Goal: Task Accomplishment & Management: Use online tool/utility

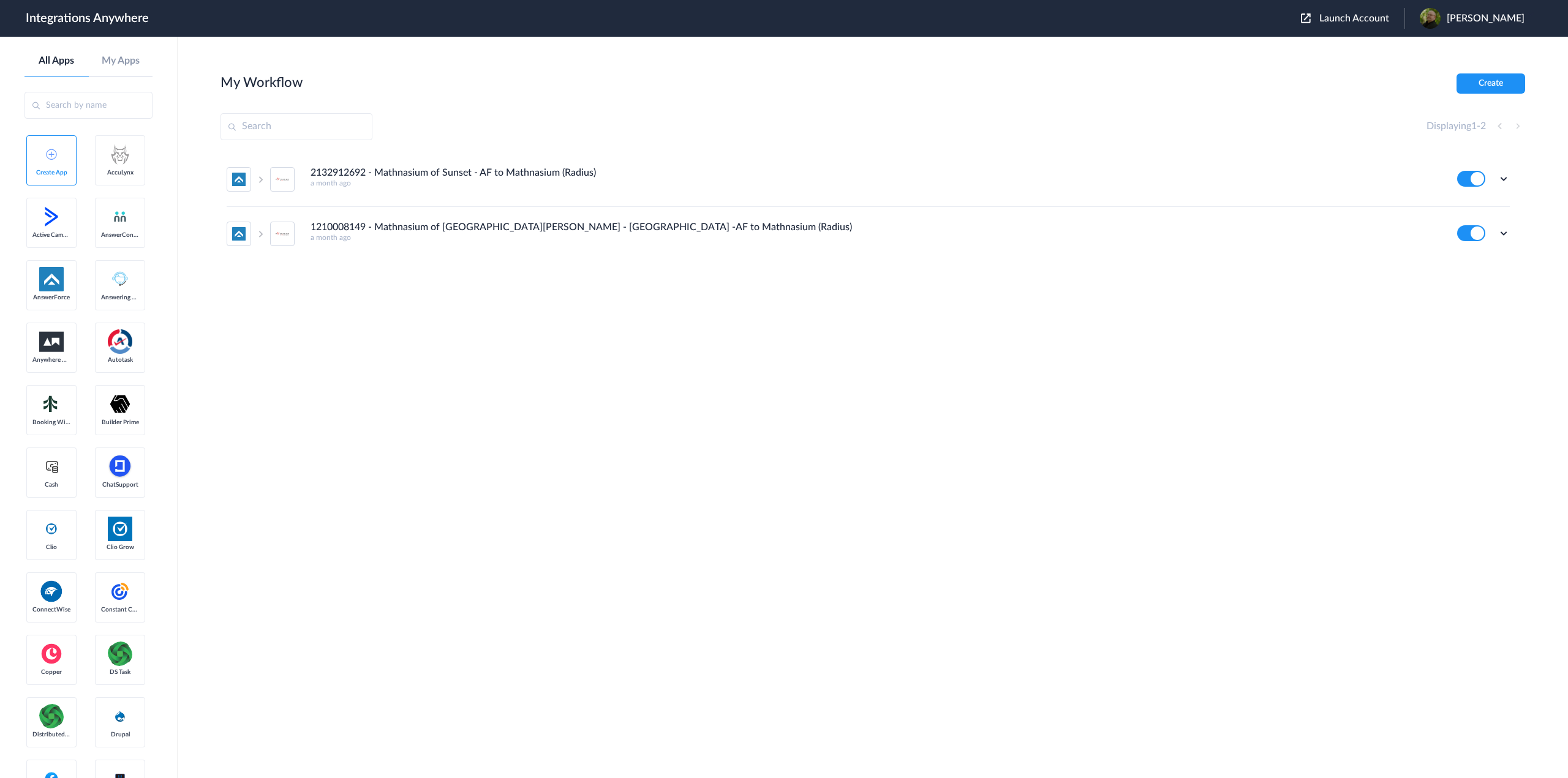
click at [1345, 20] on span "Launch Account" at bounding box center [1354, 18] width 70 height 10
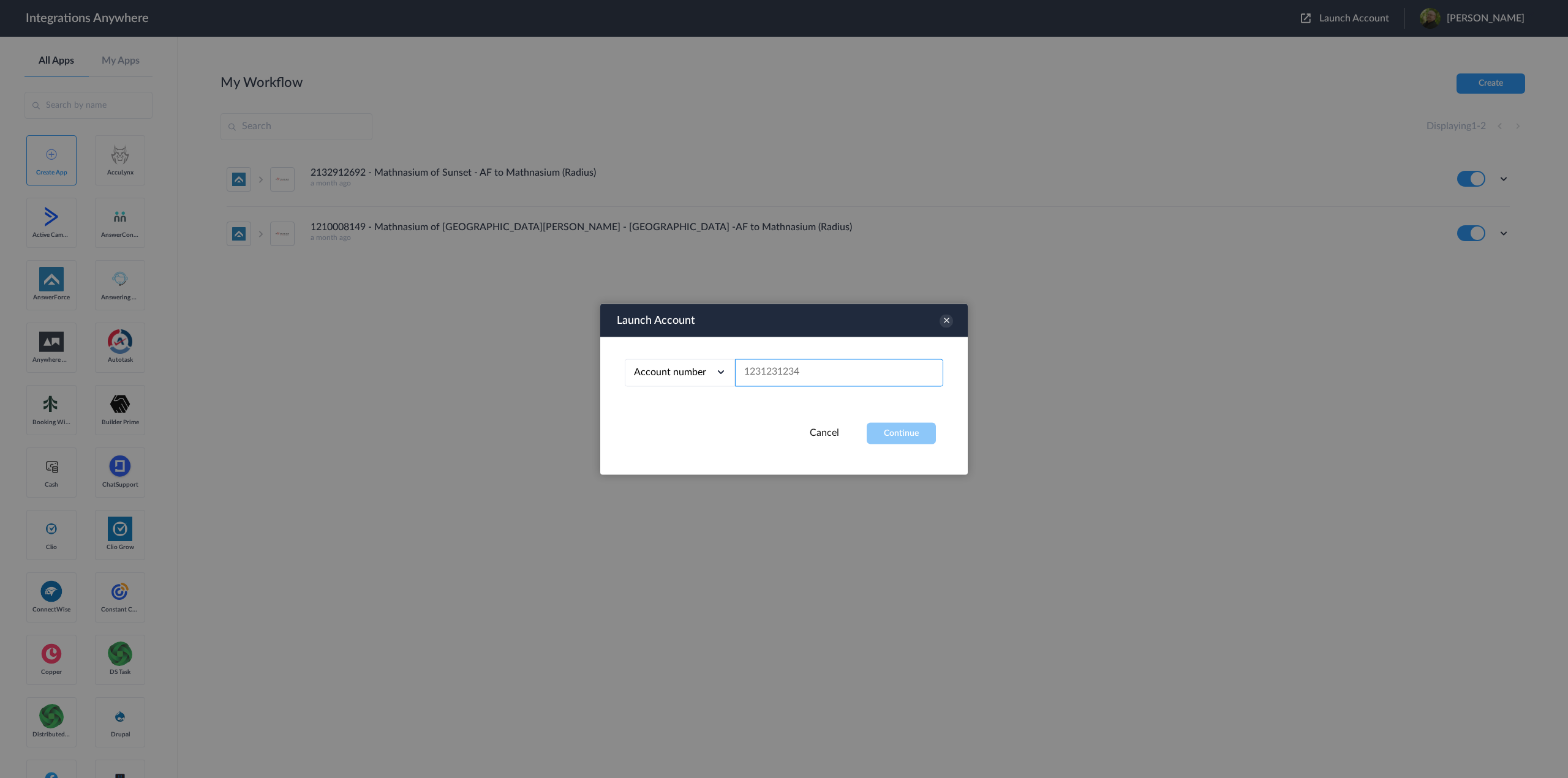
paste input "8289748821"
type input "8289748821"
click at [895, 430] on button "Continue" at bounding box center [901, 433] width 69 height 21
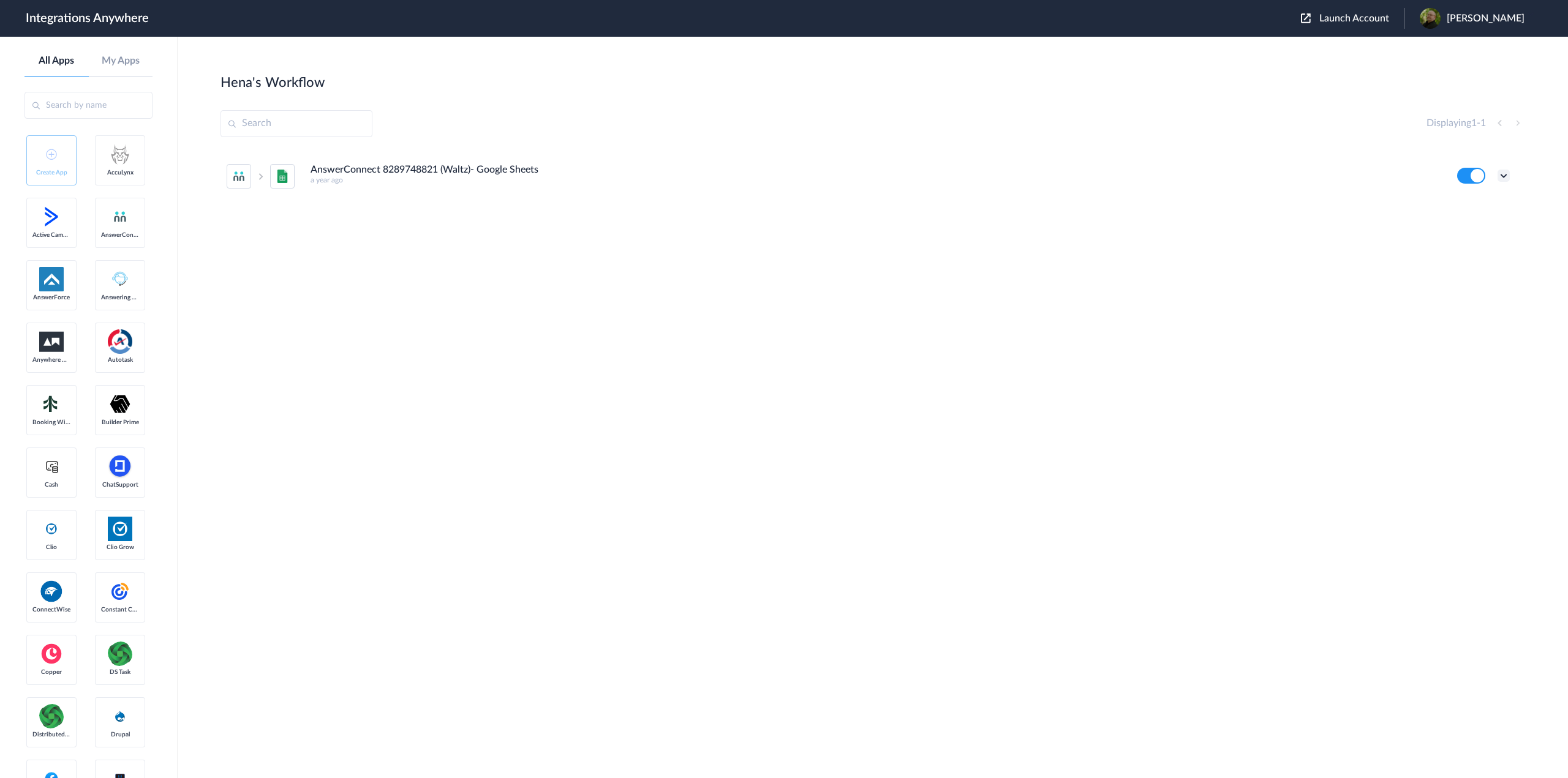
click at [1509, 177] on icon at bounding box center [1503, 175] width 12 height 12
click at [1504, 223] on li "Task history" at bounding box center [1470, 227] width 79 height 23
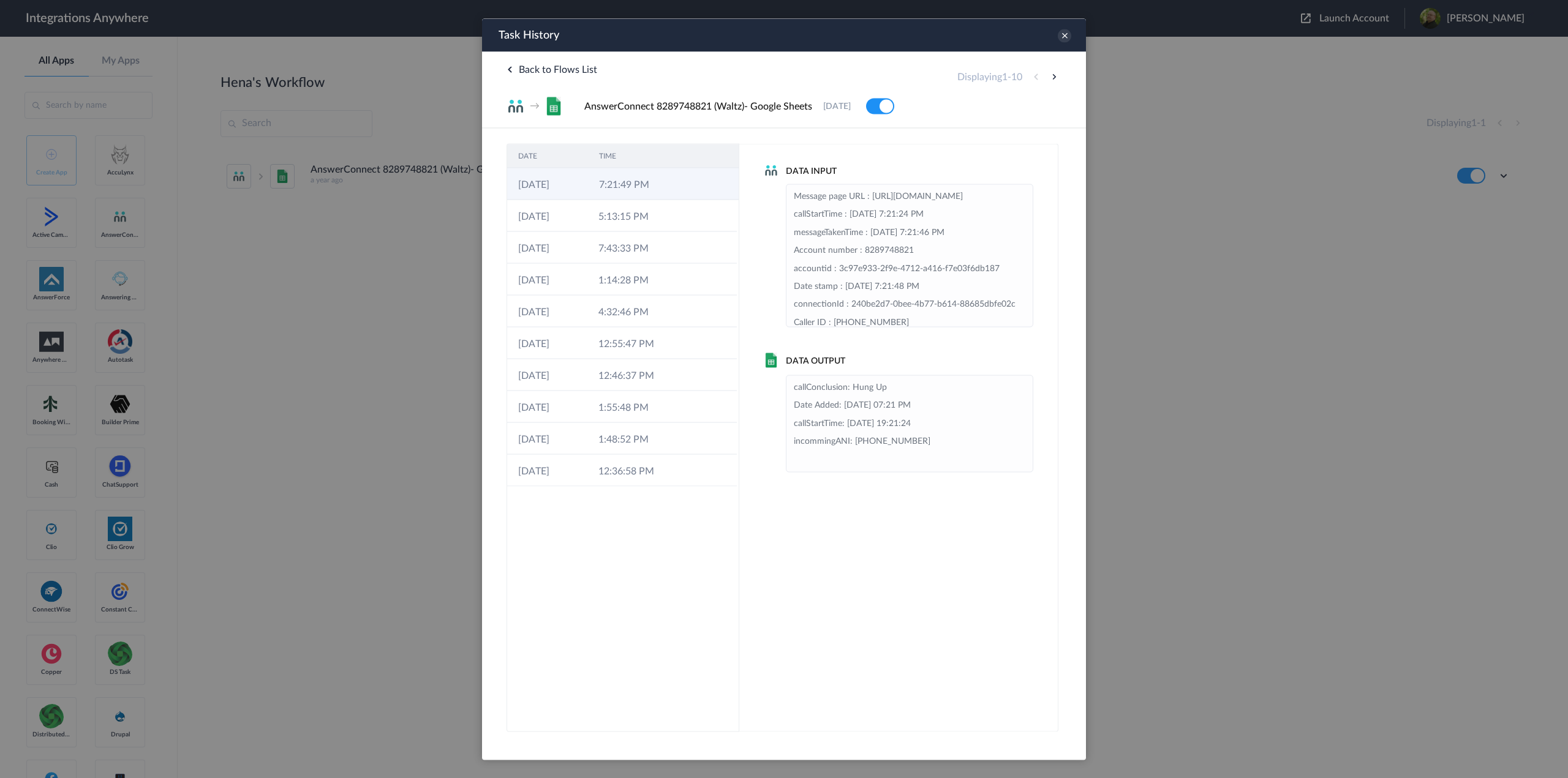
click at [654, 180] on td "7:21:49 PM" at bounding box center [628, 184] width 81 height 32
click at [649, 217] on td "5:13:15 PM" at bounding box center [627, 215] width 80 height 32
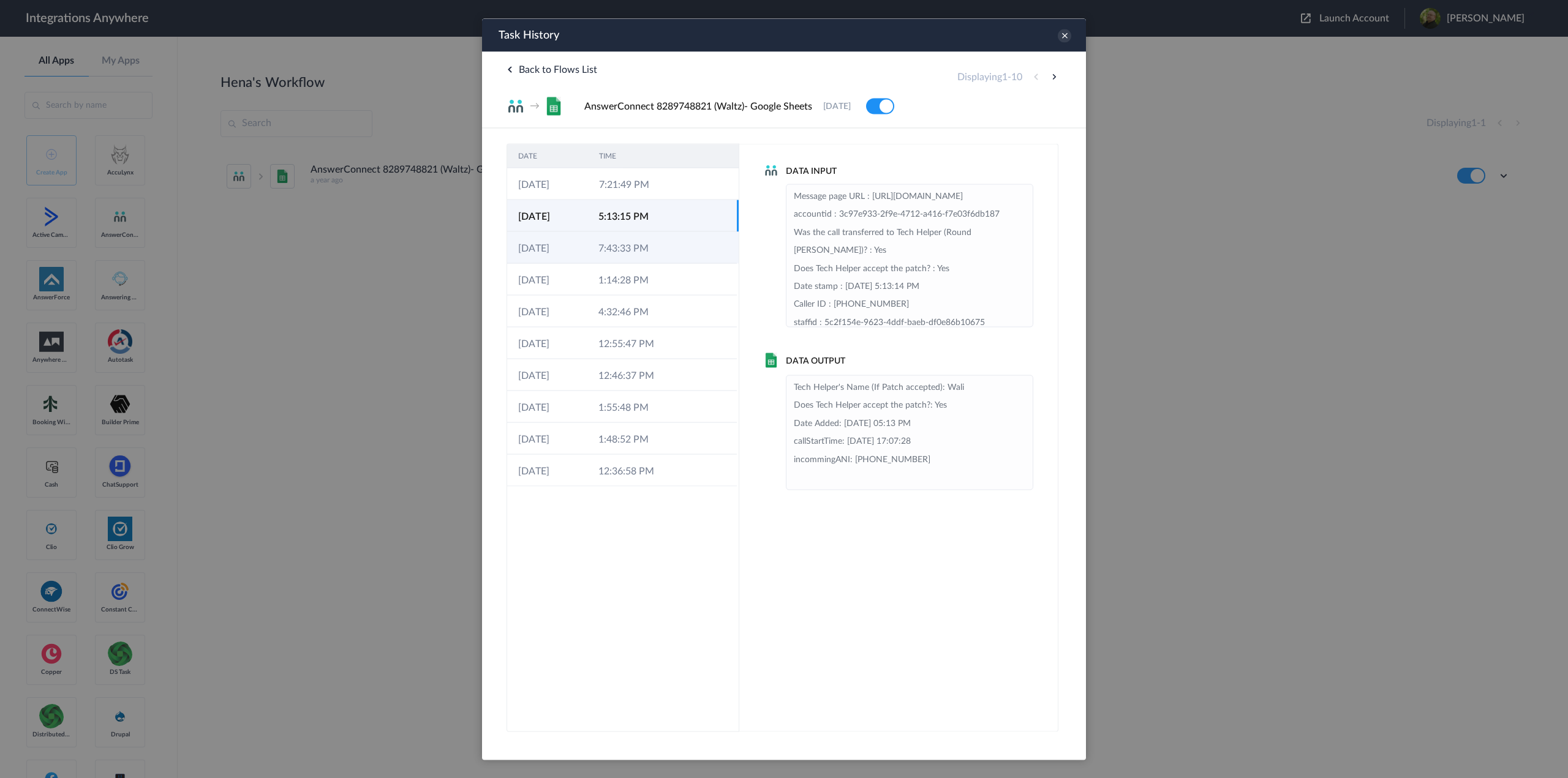
click at [652, 248] on td "7:43:33 PM" at bounding box center [627, 247] width 80 height 32
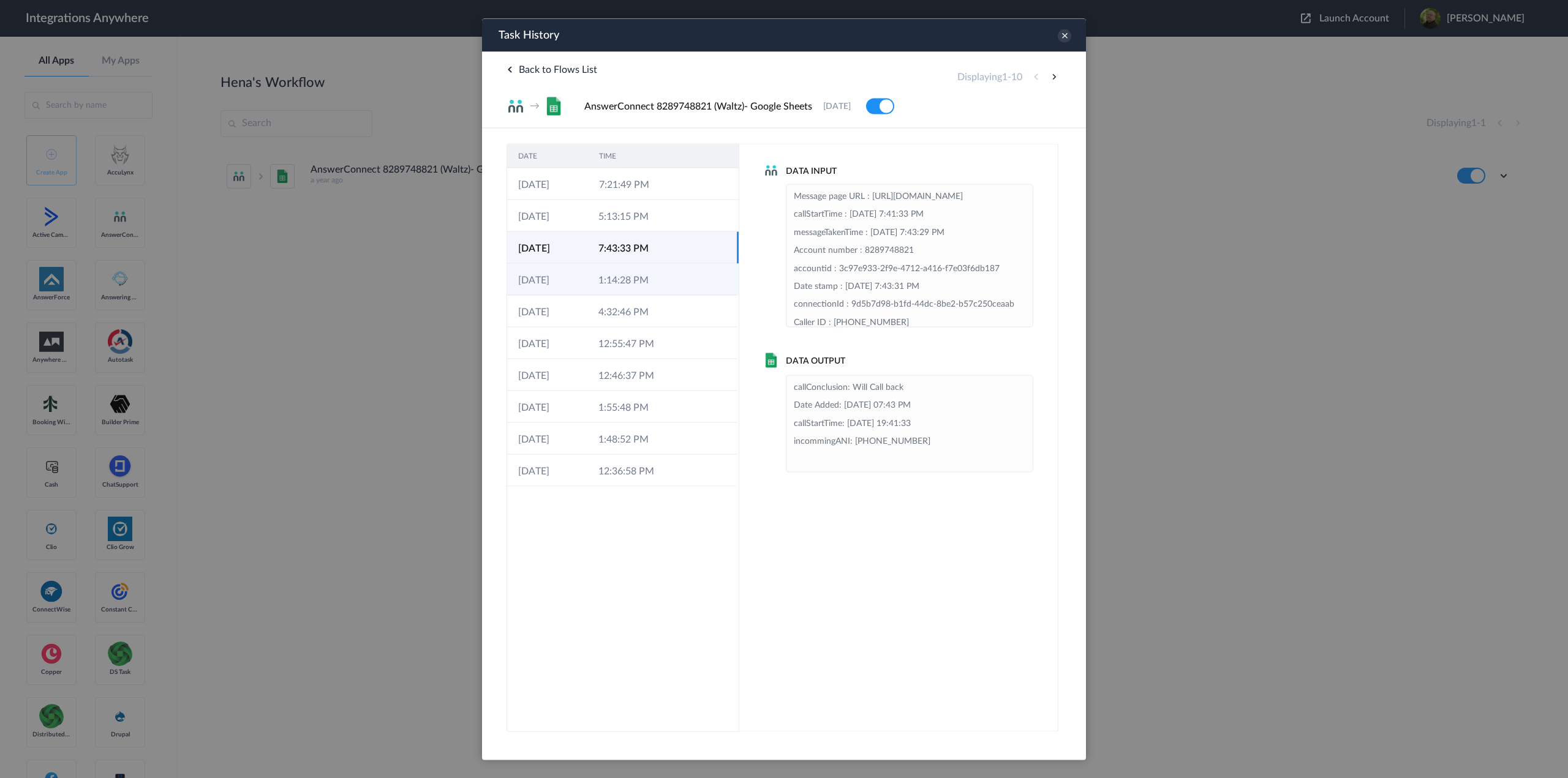
click at [659, 282] on td "1:14:28 PM" at bounding box center [627, 279] width 80 height 32
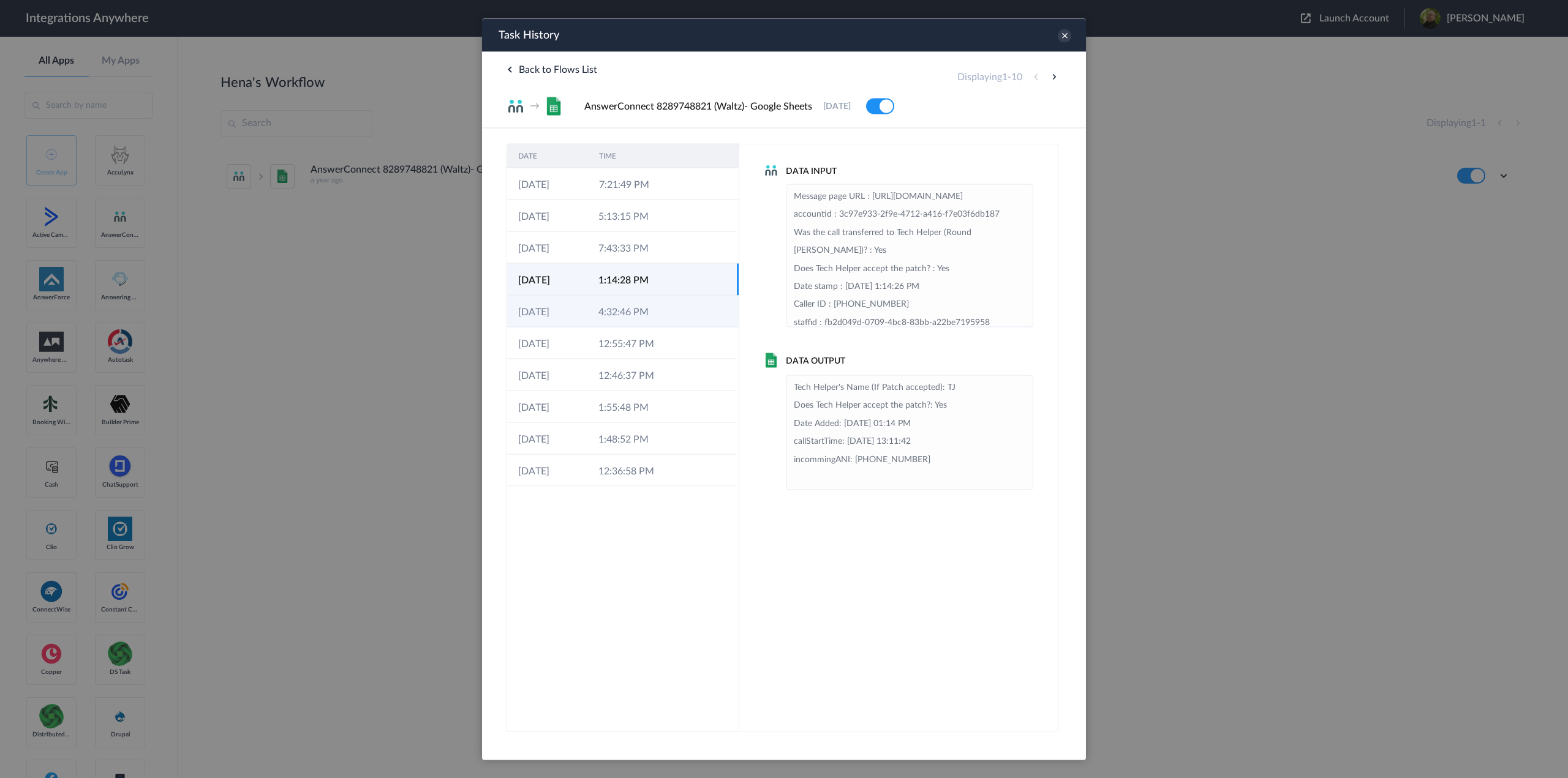
click at [657, 320] on td "4:32:46 PM" at bounding box center [627, 311] width 80 height 32
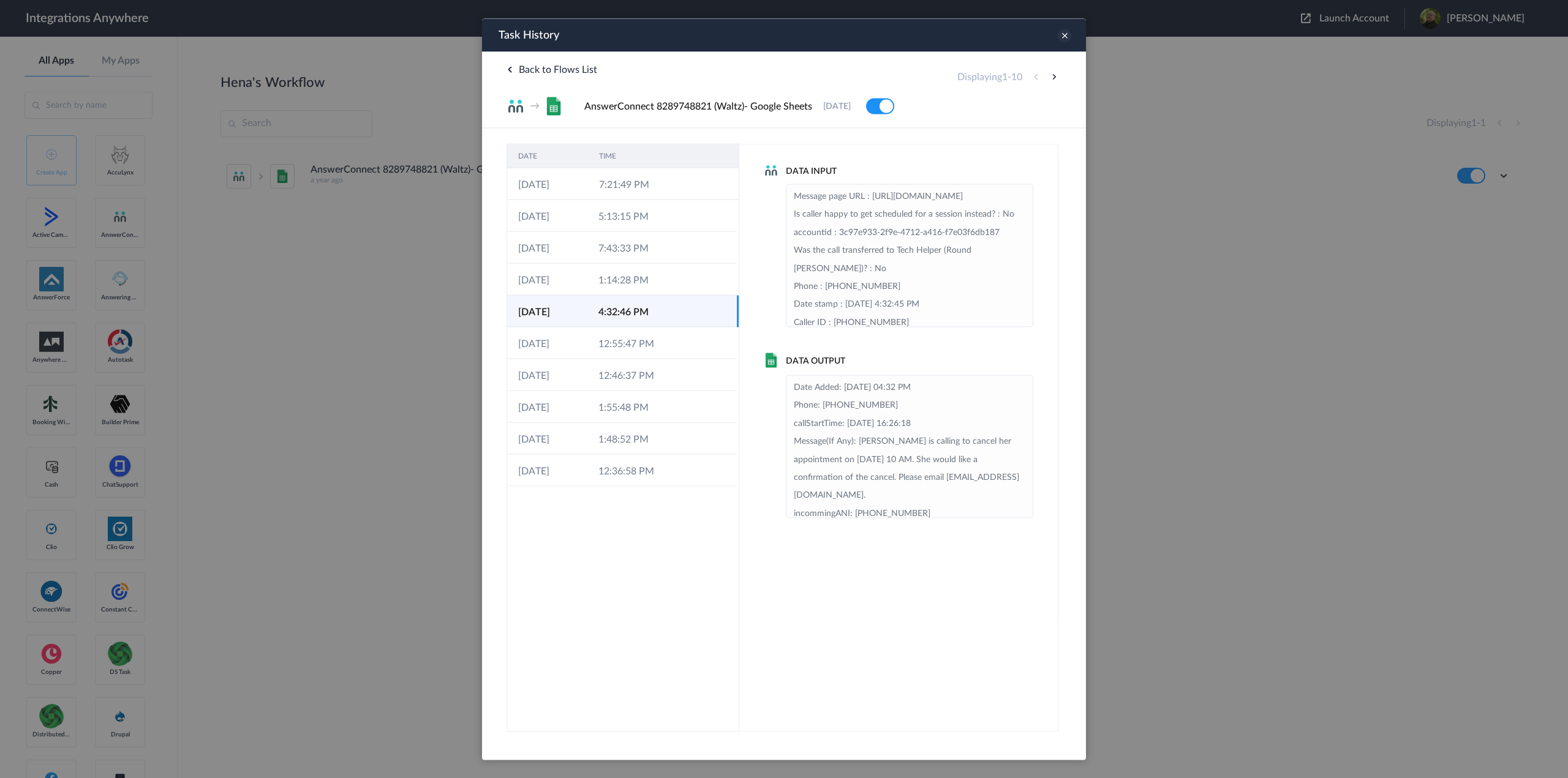
click at [1062, 32] on icon at bounding box center [1064, 35] width 13 height 13
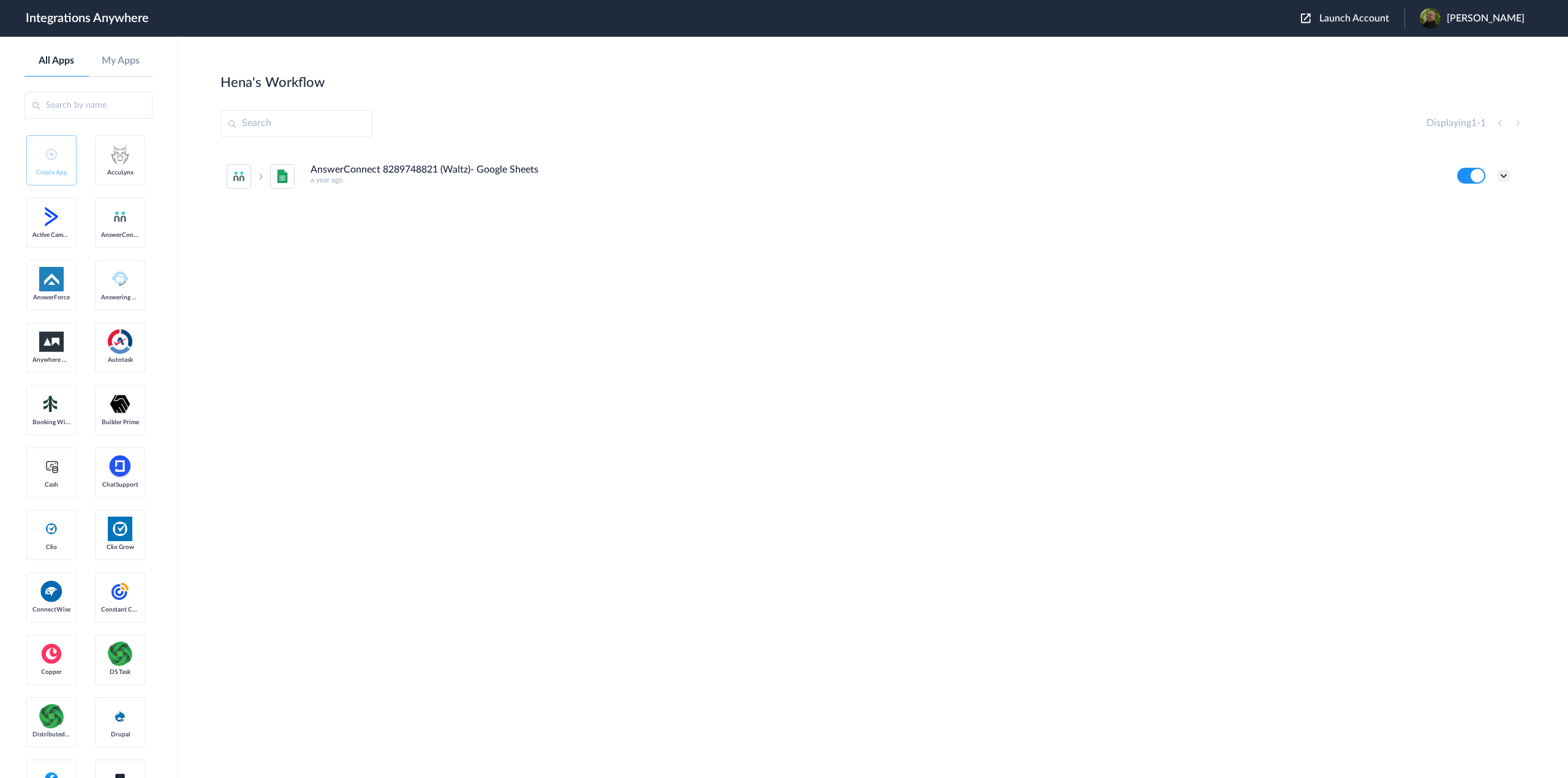
click at [1504, 174] on icon at bounding box center [1503, 175] width 12 height 12
click at [1477, 201] on li "Edit" at bounding box center [1470, 204] width 79 height 23
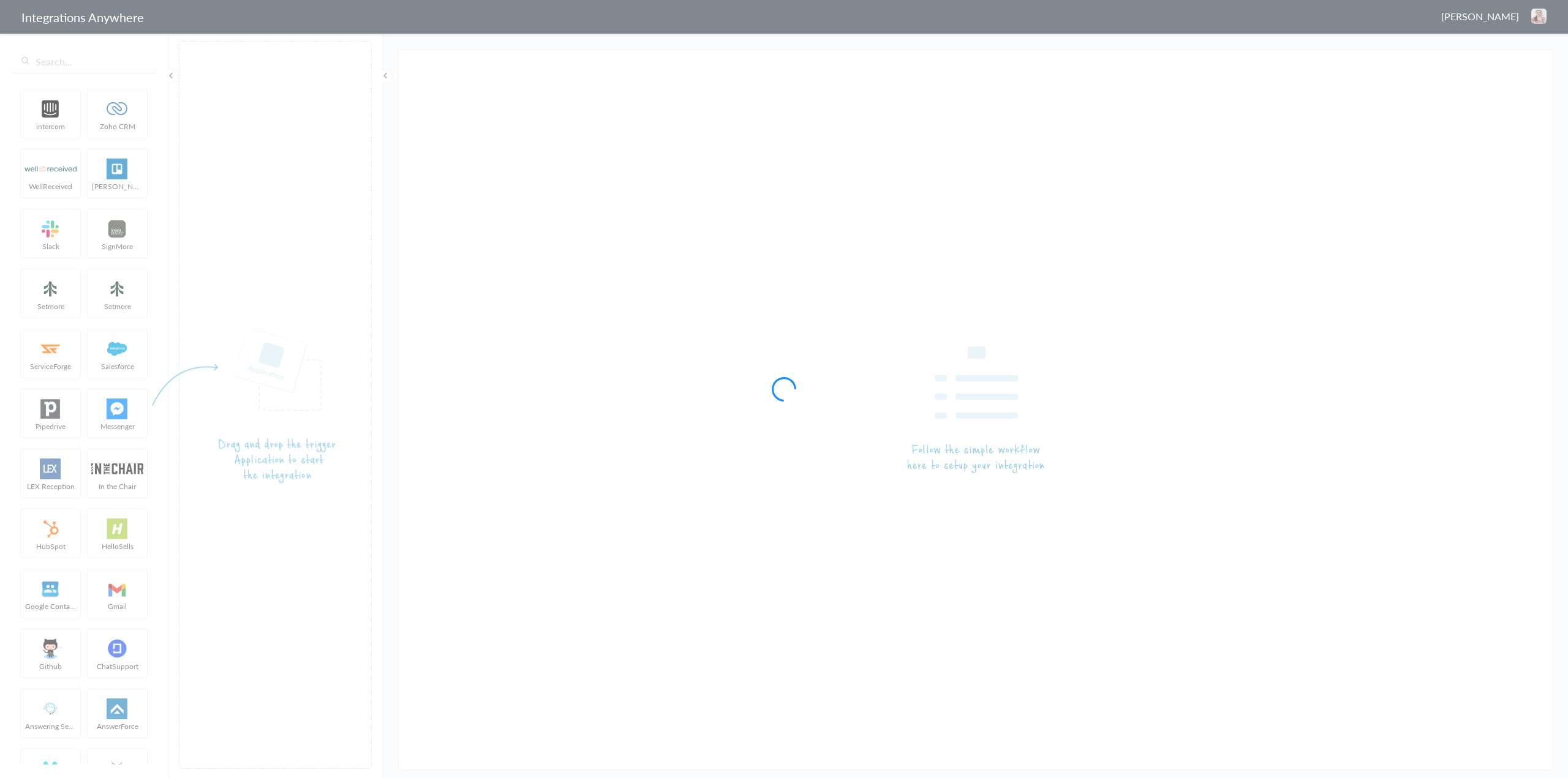
type input "AnswerConnect 8289748821 (Waltz)- Google Sheets"
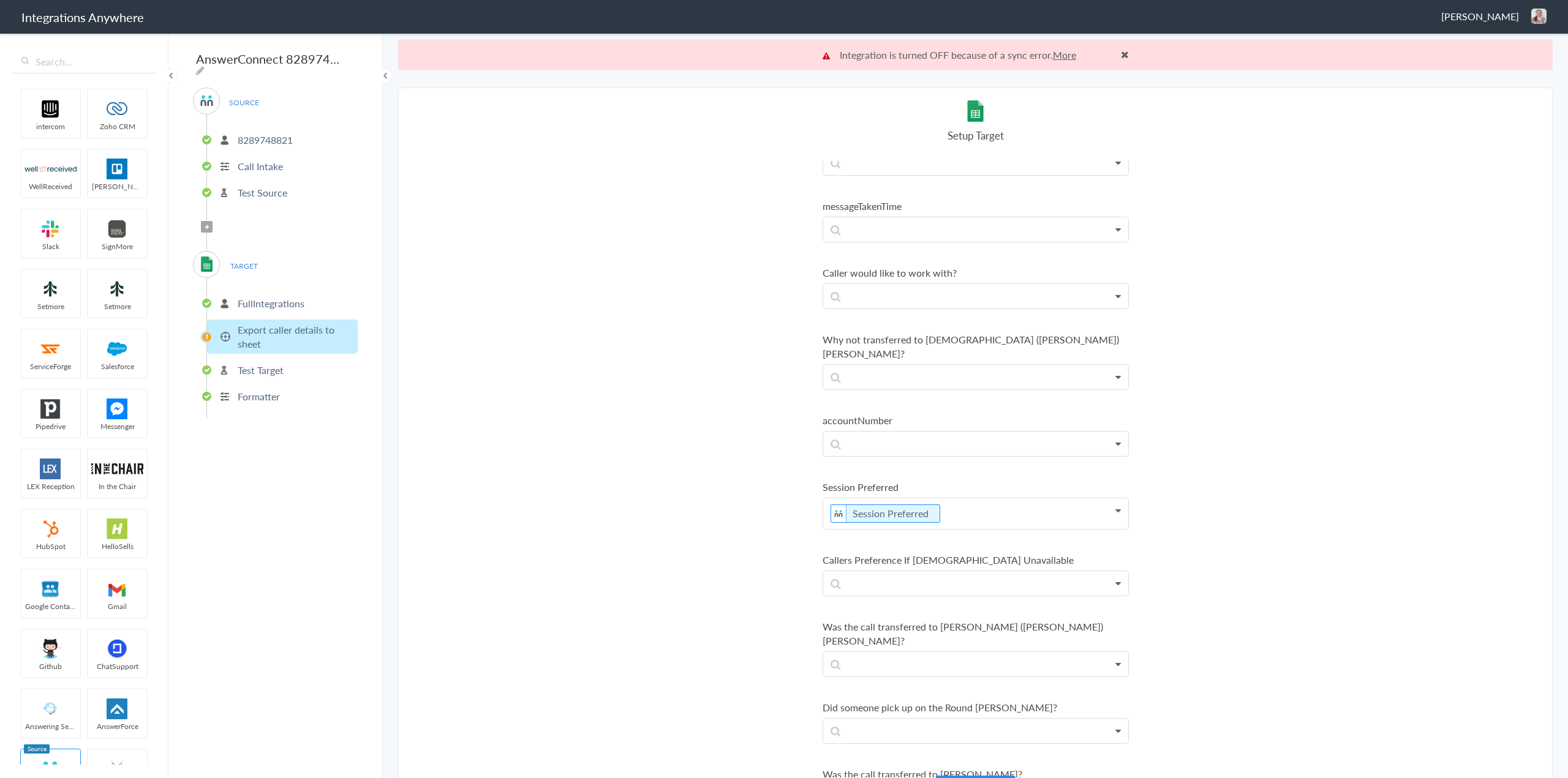
click at [1062, 52] on link "More" at bounding box center [1064, 55] width 23 height 14
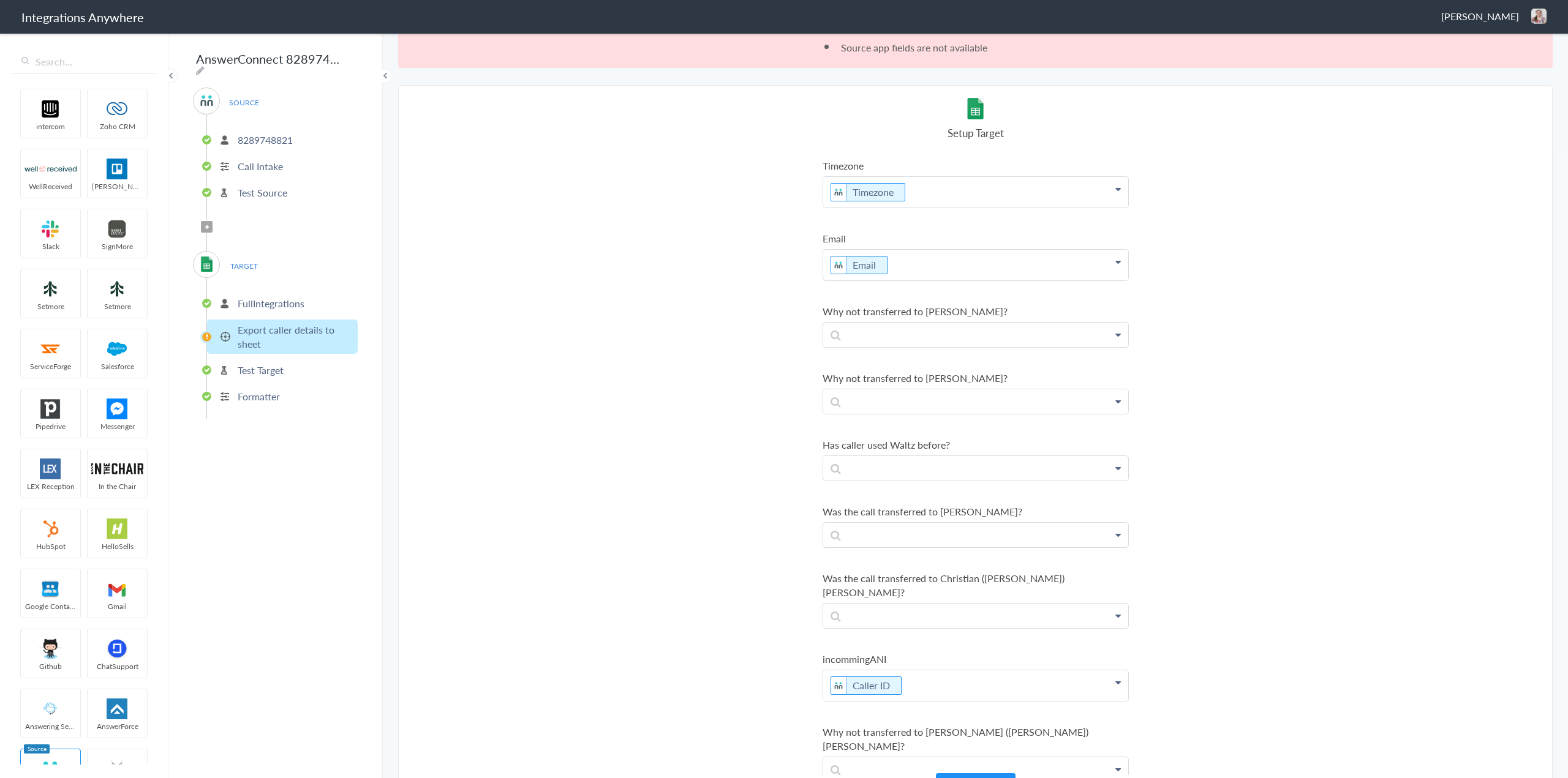
scroll to position [59, 0]
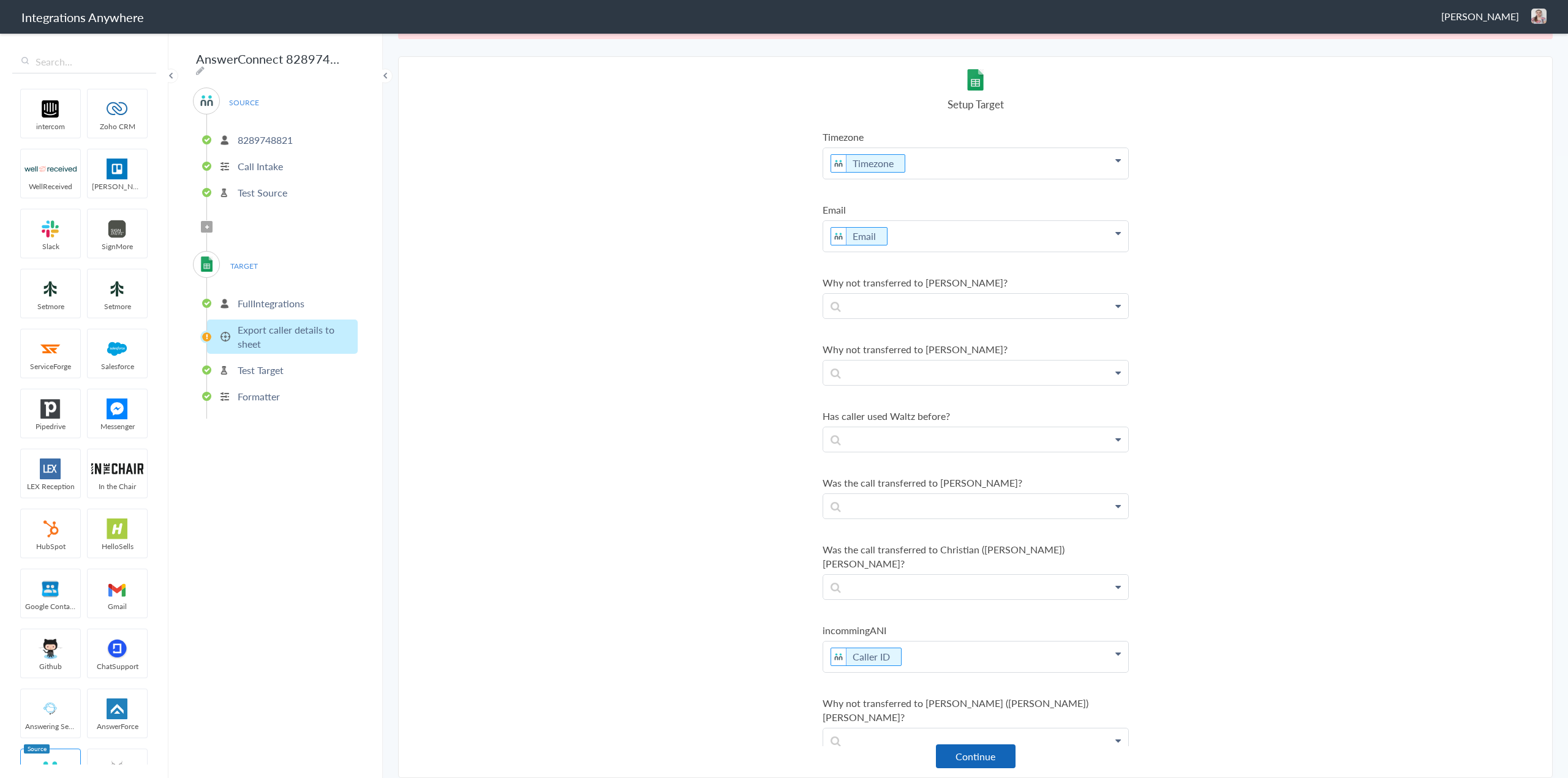
click at [972, 757] on button "Continue" at bounding box center [975, 757] width 79 height 24
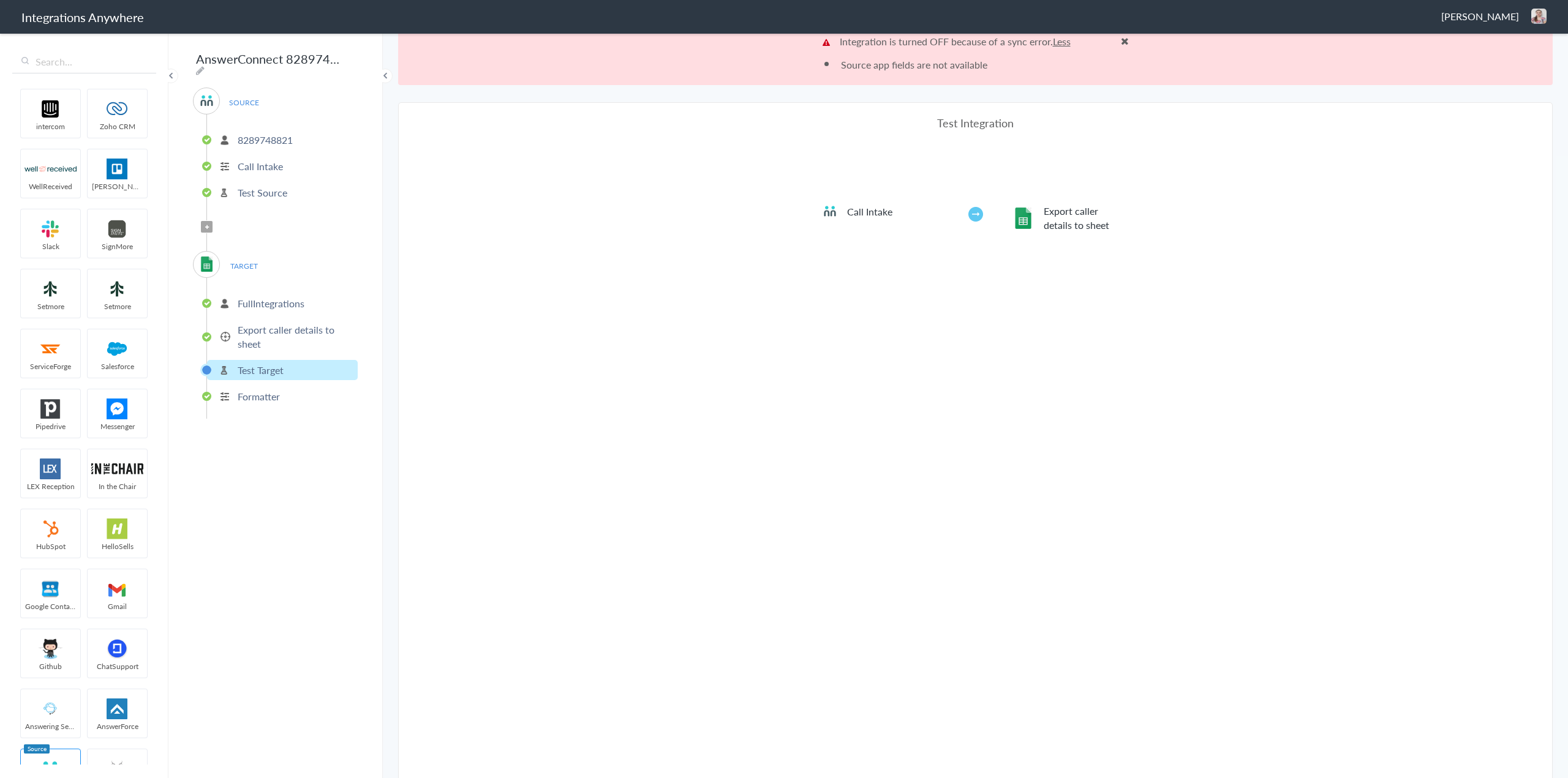
scroll to position [0, 0]
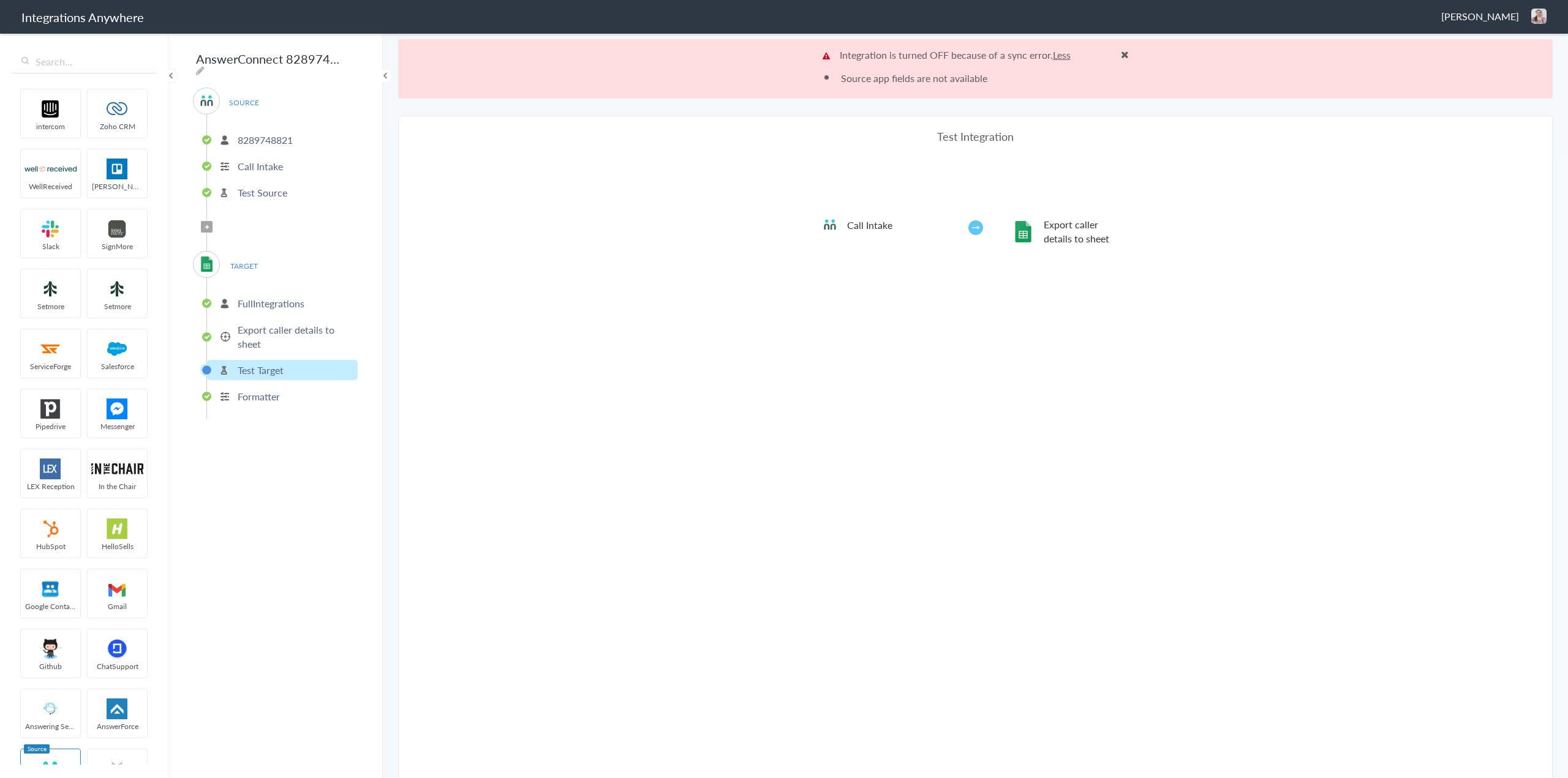
click at [271, 326] on p "Export caller details to sheet" at bounding box center [296, 337] width 117 height 29
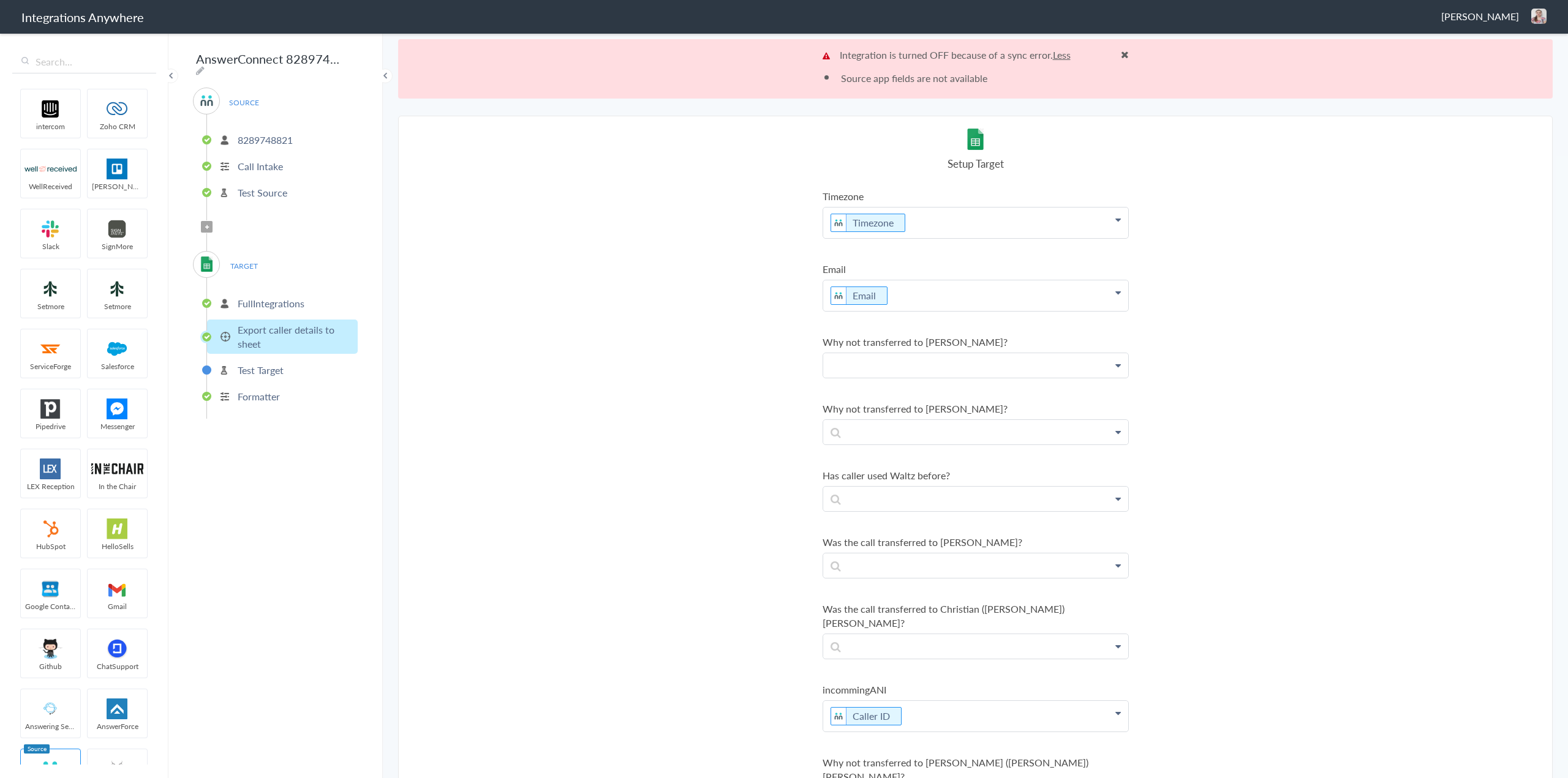
click at [1006, 367] on p at bounding box center [975, 365] width 305 height 24
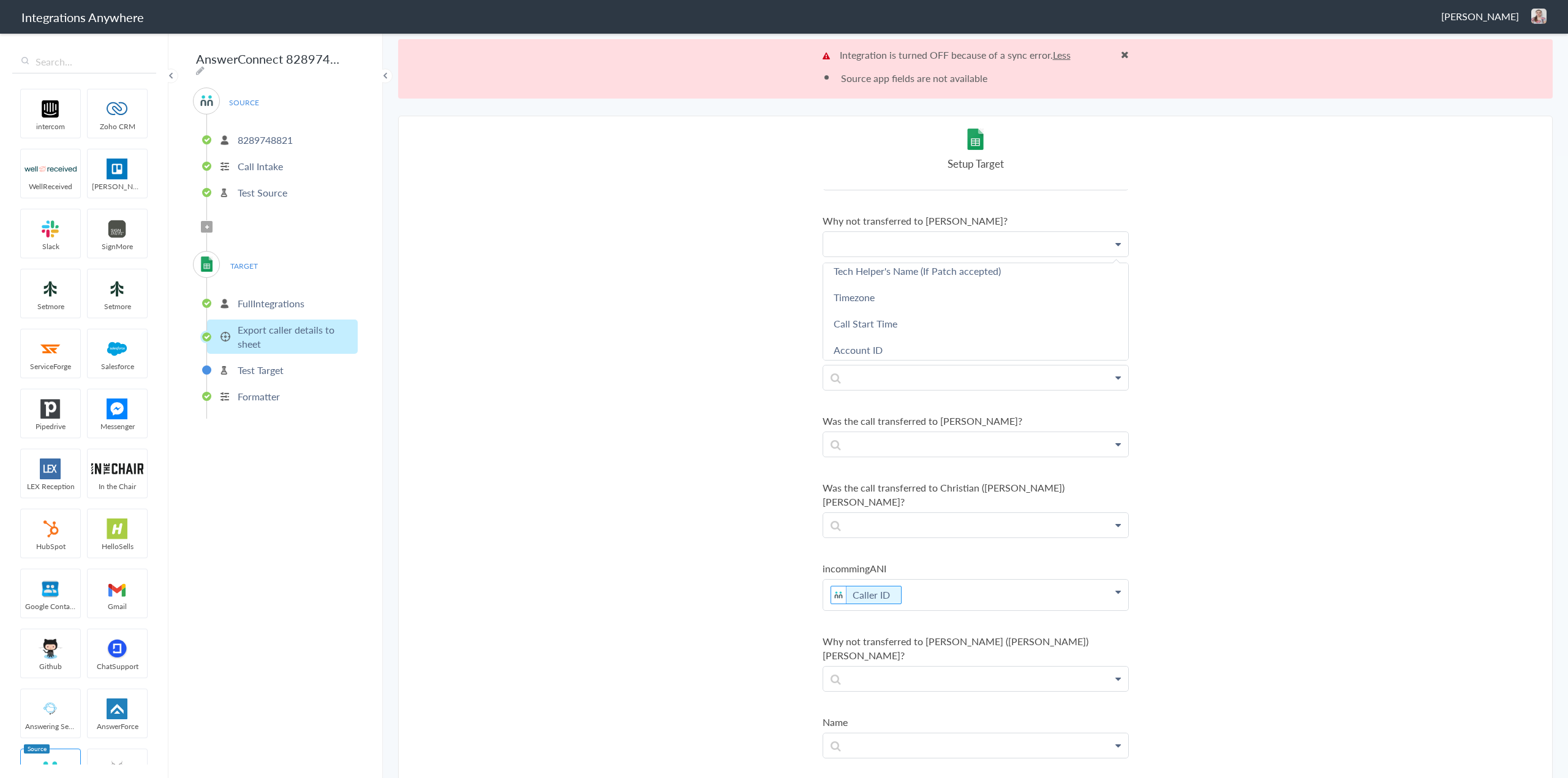
scroll to position [123, 0]
click at [695, 338] on section "Select Account 02070849663 Rename Delete (10 months ago) 02080394349 Rename Del…" at bounding box center [975, 476] width 1154 height 722
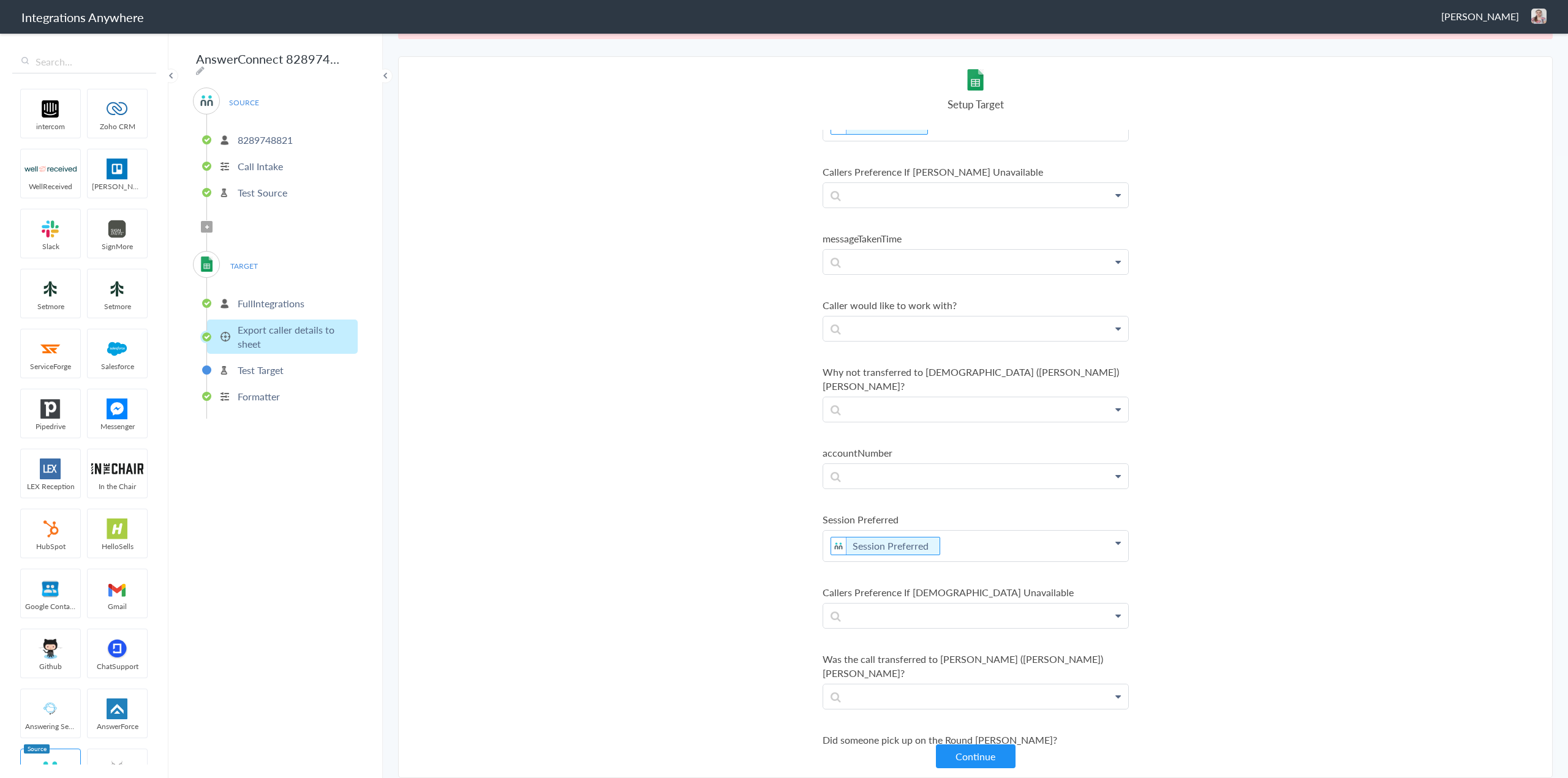
scroll to position [2880, 0]
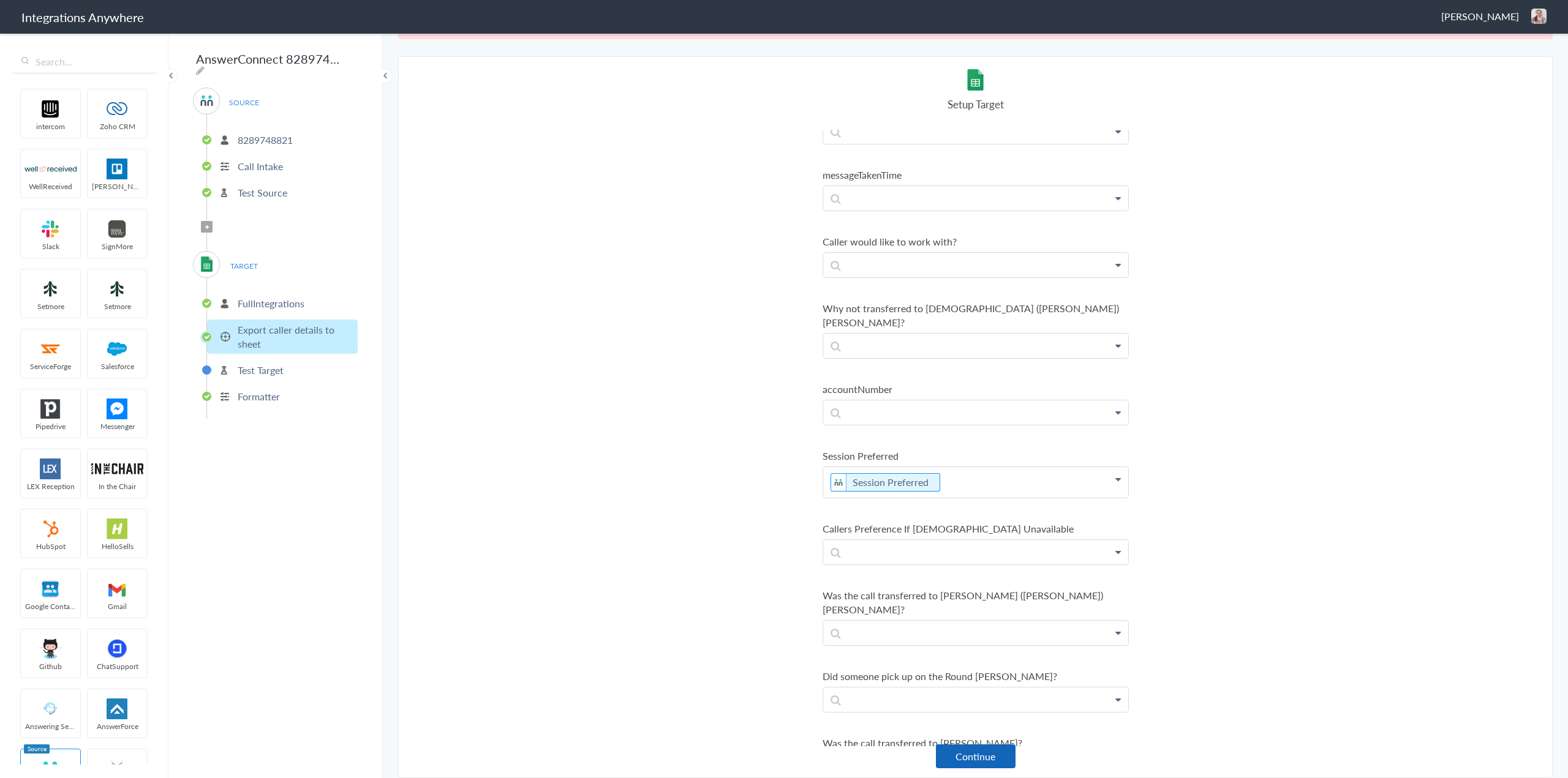
click at [983, 754] on button "Continue" at bounding box center [975, 757] width 79 height 24
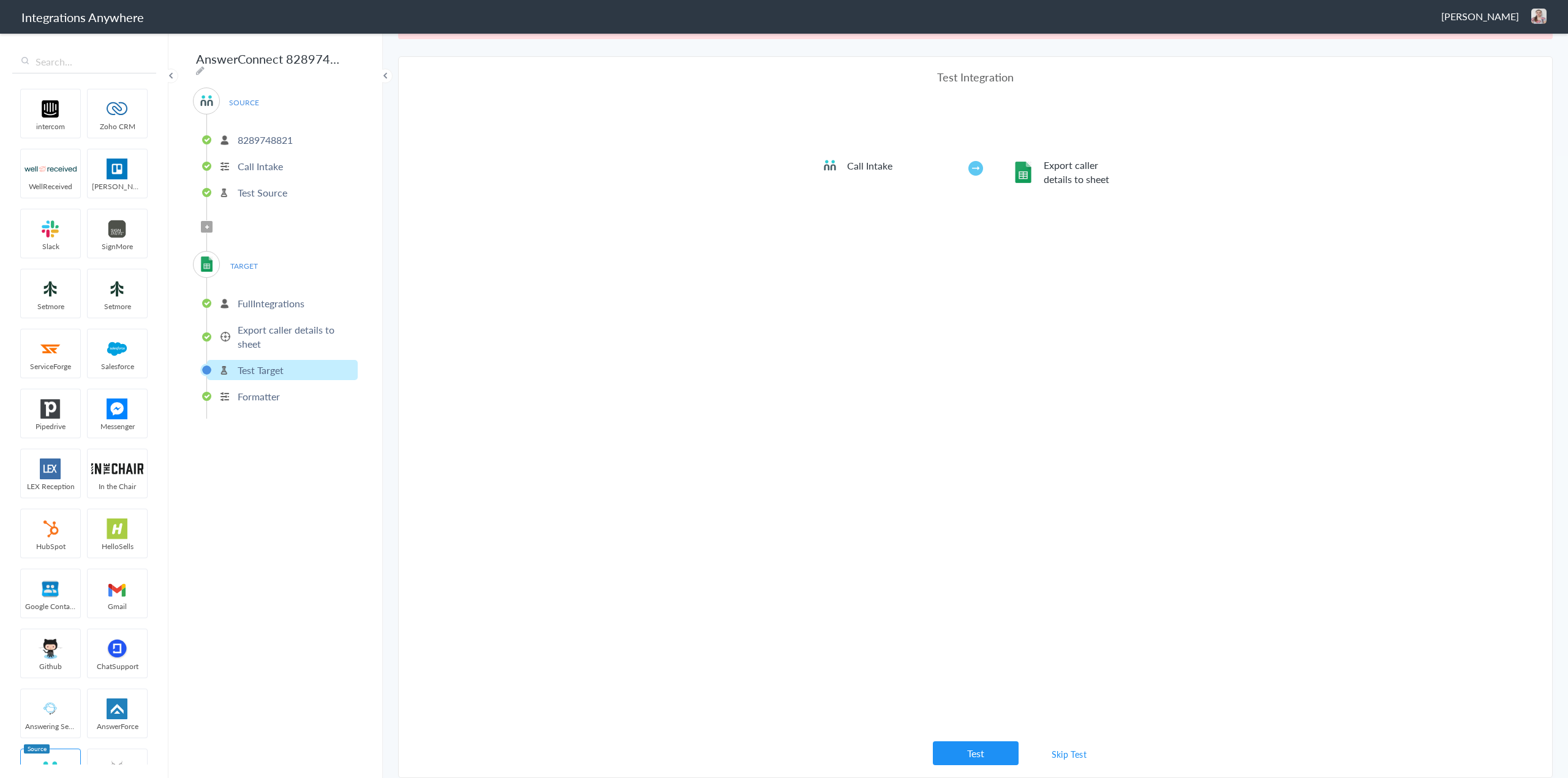
click at [1070, 757] on link "Skip Test" at bounding box center [1070, 754] width 65 height 22
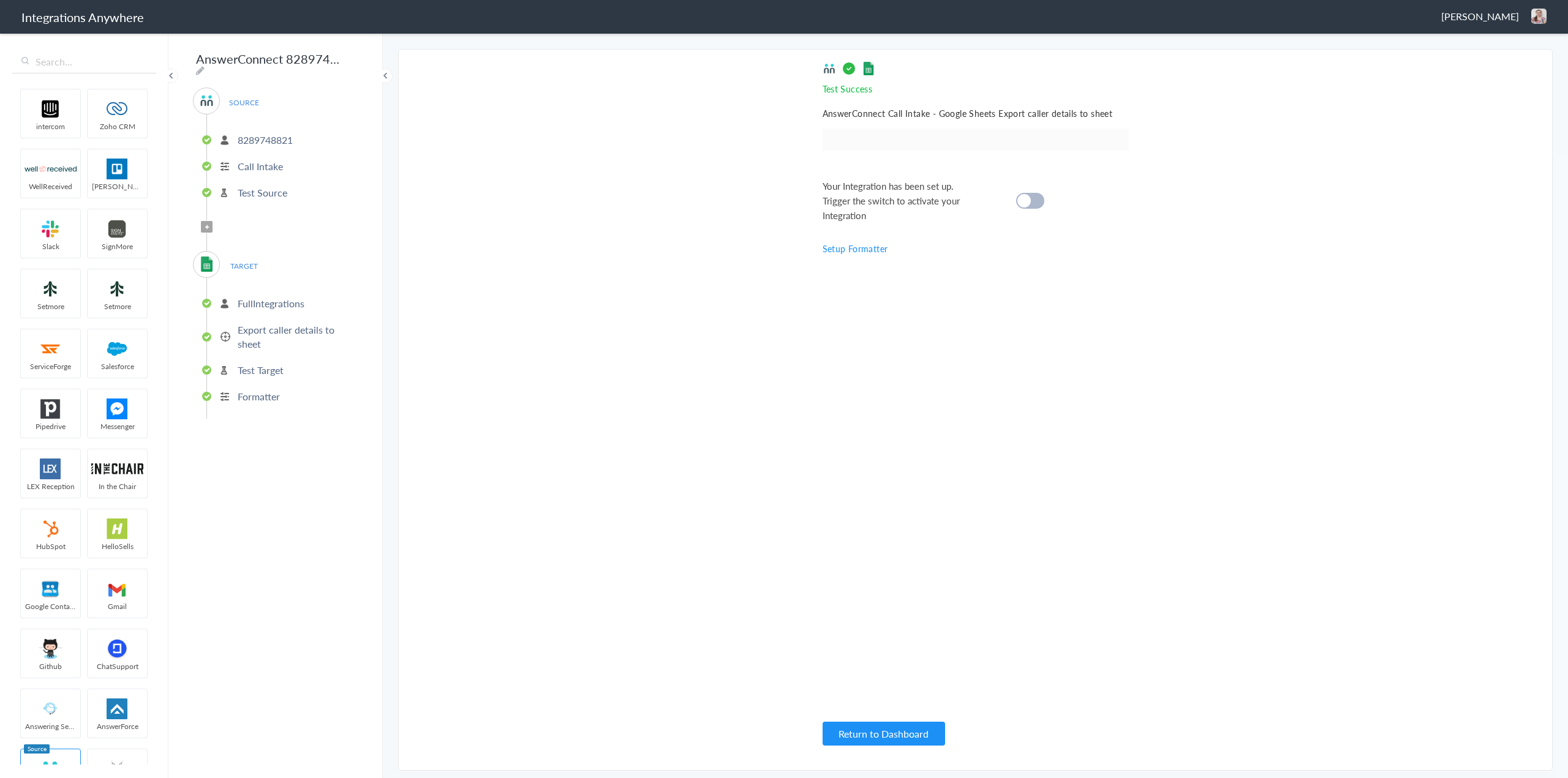
scroll to position [0, 0]
click at [1026, 203] on cite at bounding box center [1024, 200] width 13 height 13
click at [877, 740] on button "Return to Dashboard" at bounding box center [883, 734] width 123 height 24
